Goal: Register for event/course

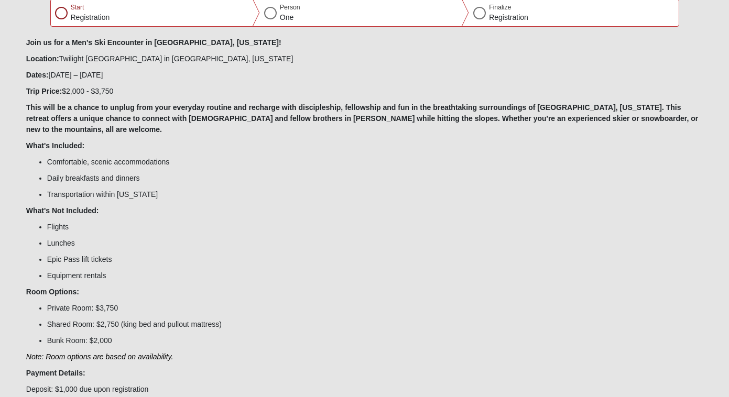
scroll to position [202, 0]
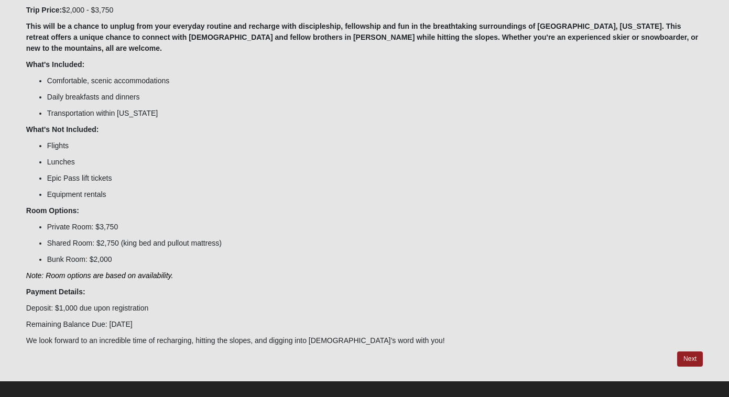
click at [690, 356] on div "Next" at bounding box center [364, 365] width 676 height 29
click at [690, 352] on button "Next" at bounding box center [690, 358] width 26 height 15
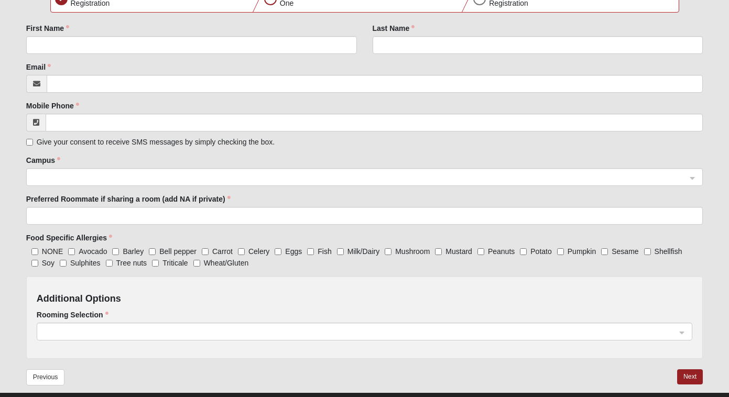
scroll to position [194, 0]
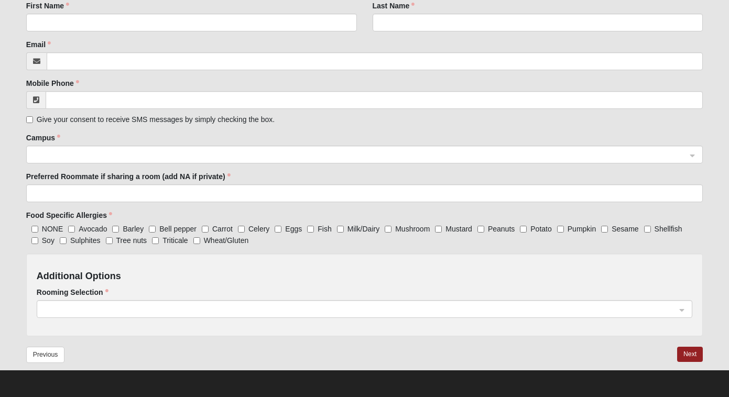
click at [469, 319] on div "Additional Options Rooming Selection" at bounding box center [364, 294] width 676 height 83
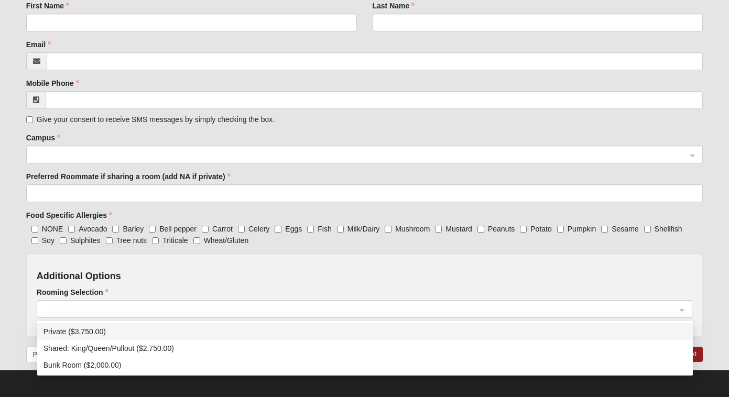
click at [468, 313] on span at bounding box center [359, 310] width 632 height 12
